Goal: Check status: Check status

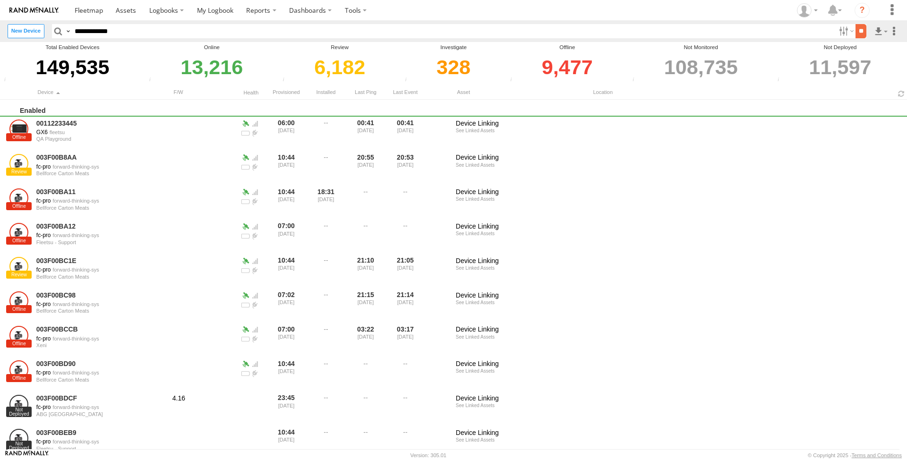
type input "**********"
click at [856, 33] on input "**" at bounding box center [861, 31] width 11 height 14
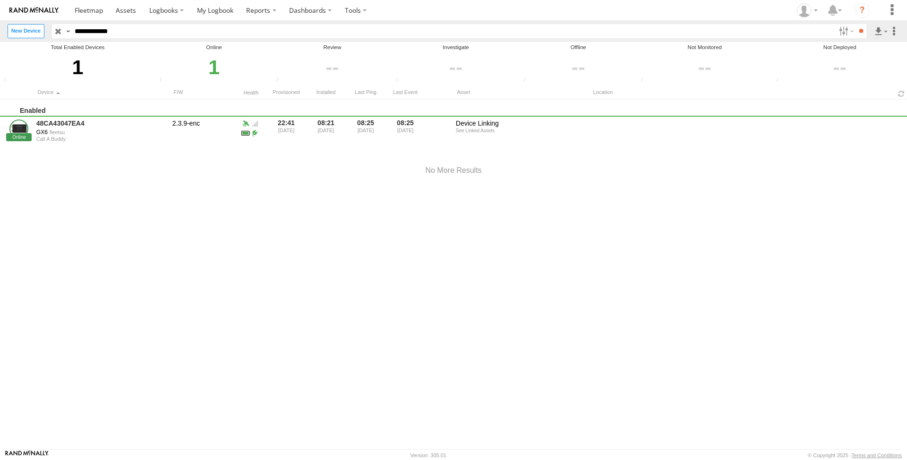
click at [163, 245] on div "Enabled 48CA43047EA4 GX6 fleetsu Call A Buddy 2.3.9-enc 22:41 30/06/2024 08:21 …" at bounding box center [453, 275] width 907 height 350
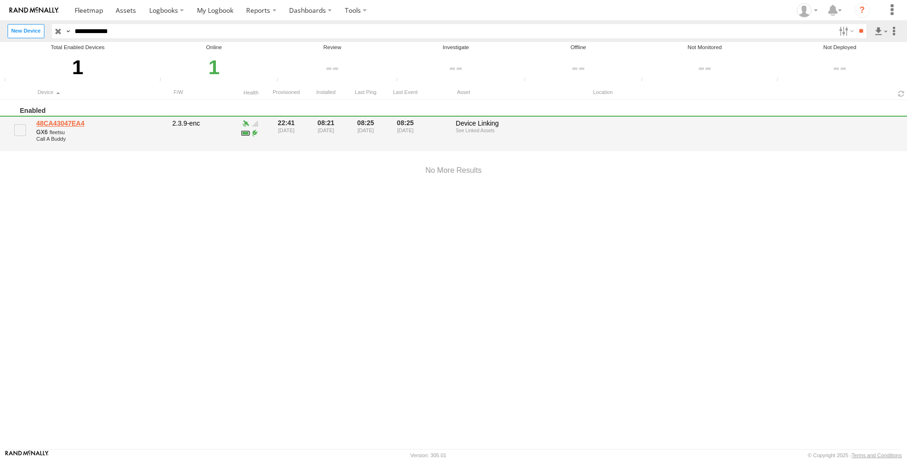
click at [65, 125] on link "48CA43047EA4" at bounding box center [100, 123] width 129 height 9
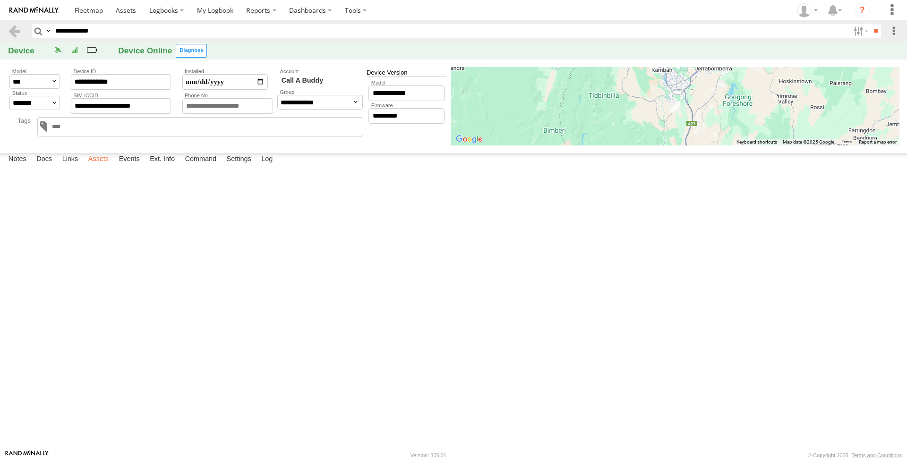
click at [99, 166] on label "Assets" at bounding box center [99, 159] width 30 height 13
click at [0, 0] on link "[PERSON_NAME]" at bounding box center [0, 0] width 0 height 0
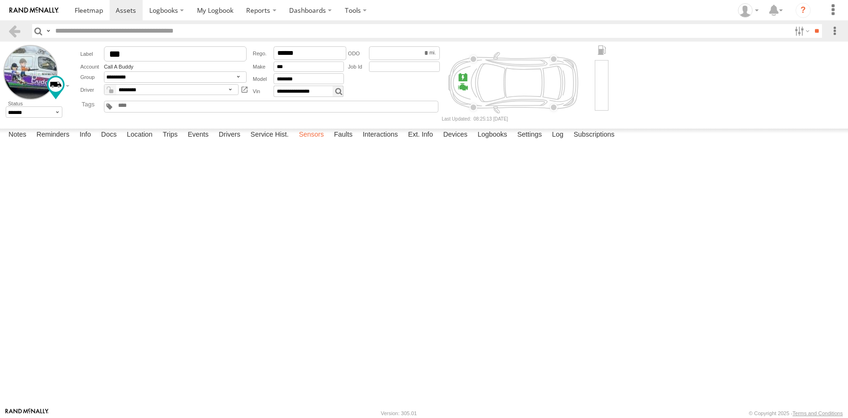
click at [312, 142] on label "Sensors" at bounding box center [311, 135] width 34 height 13
click at [800, 32] on label at bounding box center [801, 31] width 20 height 14
click at [800, 33] on label at bounding box center [801, 31] width 20 height 14
click at [0, 0] on link at bounding box center [0, 0] width 0 height 0
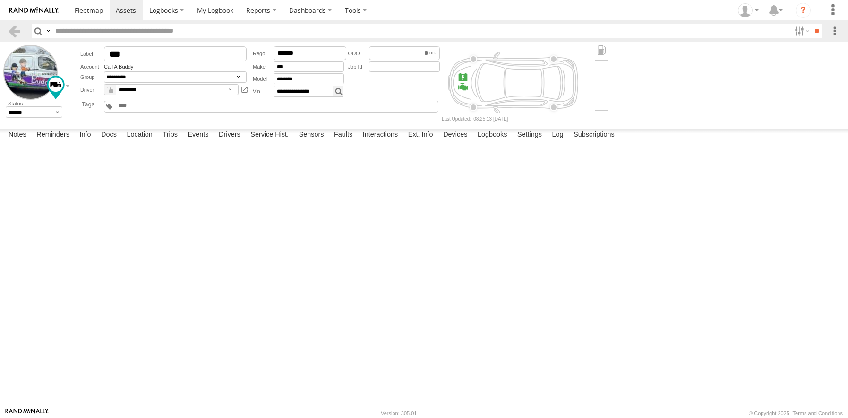
click at [796, 31] on label at bounding box center [801, 31] width 20 height 14
click at [837, 65] on form "**********" at bounding box center [424, 83] width 842 height 77
click at [78, 413] on footer "Rand McNally Version: 305.01 © Copyright 2025 - Terms and Conditions" at bounding box center [424, 412] width 848 height 10
click at [0, 0] on label "Fleetsu - Pending Deletion" at bounding box center [0, 0] width 0 height 0
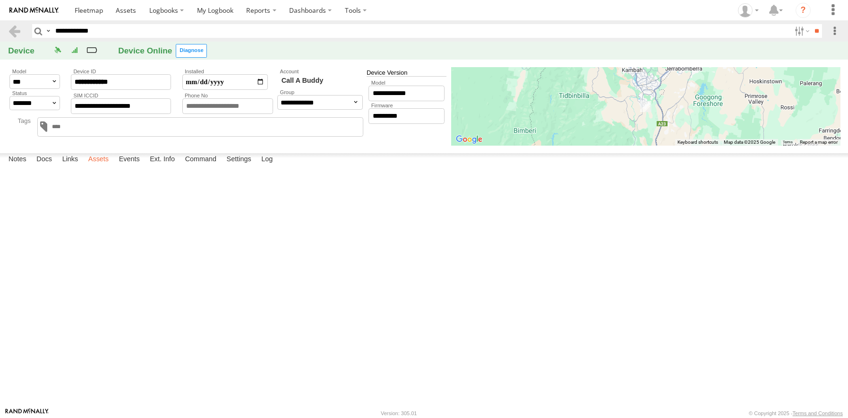
click at [103, 166] on label "Assets" at bounding box center [99, 159] width 30 height 13
click at [0, 0] on link "[PERSON_NAME]" at bounding box center [0, 0] width 0 height 0
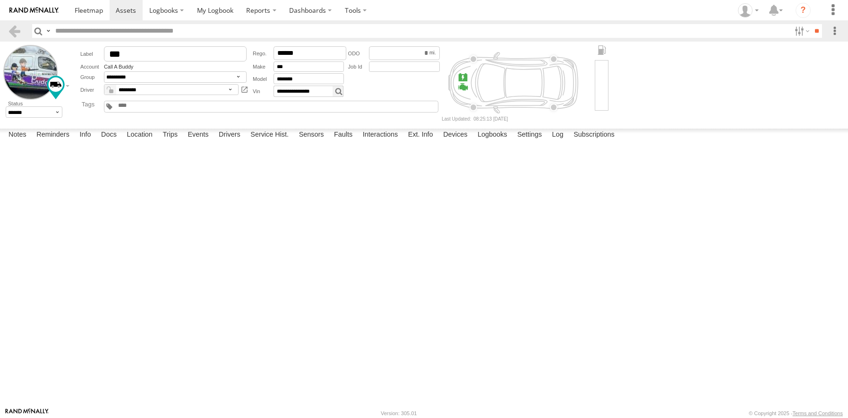
click at [0, 0] on link at bounding box center [0, 0] width 0 height 0
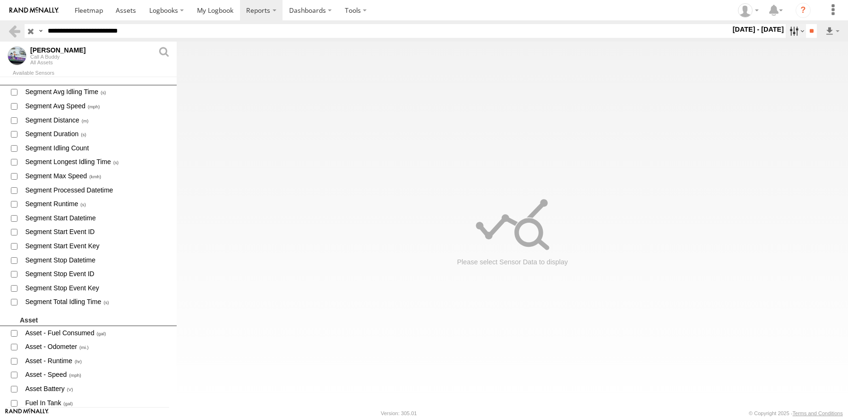
click at [796, 32] on label at bounding box center [796, 31] width 20 height 14
click at [0, 0] on label at bounding box center [0, 0] width 0 height 0
click at [808, 28] on input "**" at bounding box center [811, 31] width 11 height 14
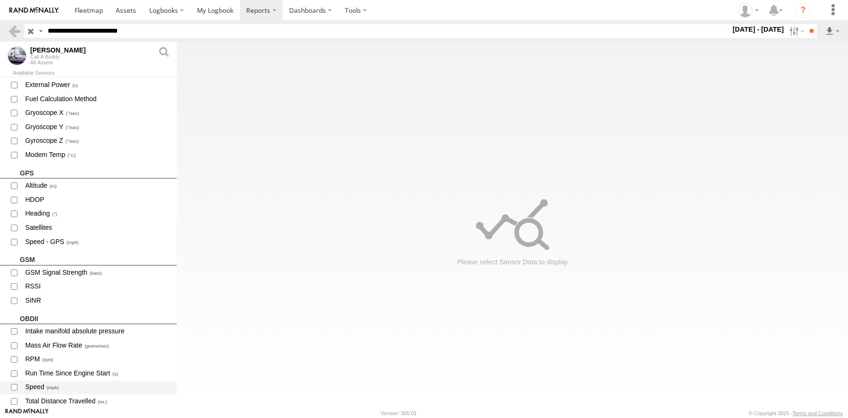
scroll to position [726, 0]
